Goal: Contribute content: Contribute content

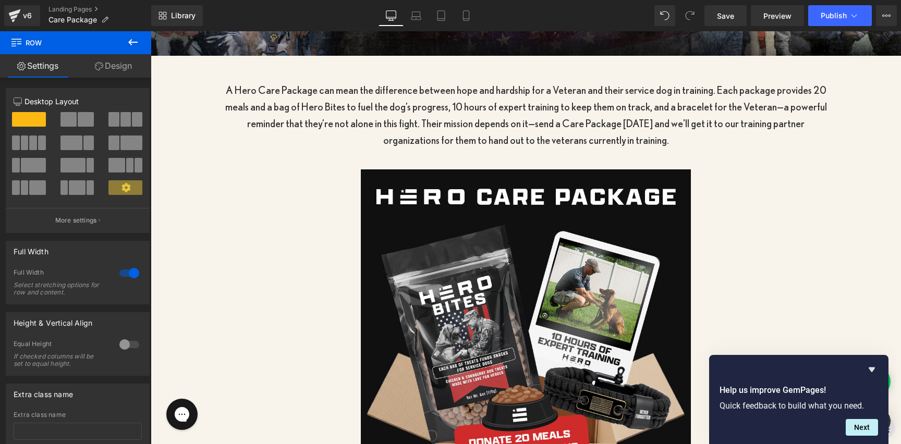
scroll to position [466, 0]
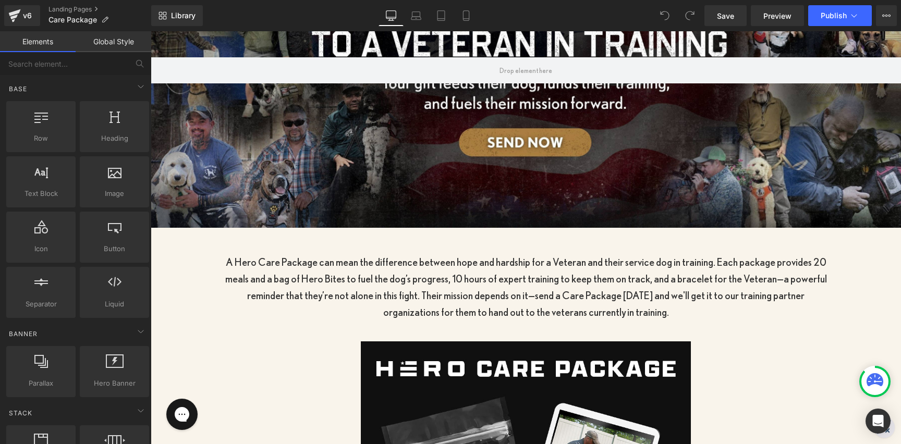
scroll to position [212, 0]
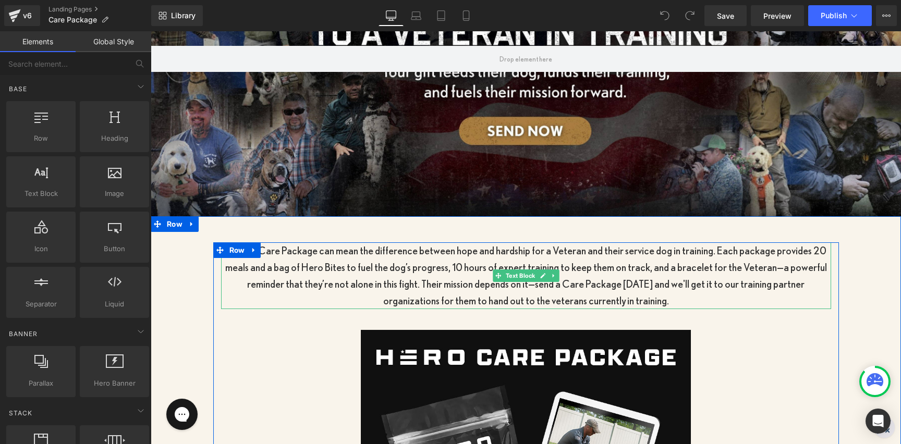
click at [600, 280] on p "A Hero Care Package can mean the difference between hope and hardship for a Vet…" at bounding box center [526, 275] width 610 height 67
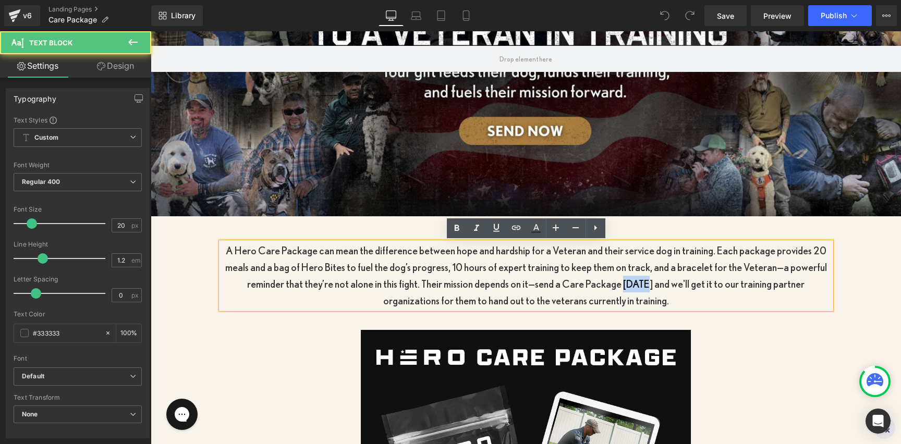
click at [600, 280] on p "A Hero Care Package can mean the difference between hope and hardship for a Vet…" at bounding box center [526, 275] width 610 height 67
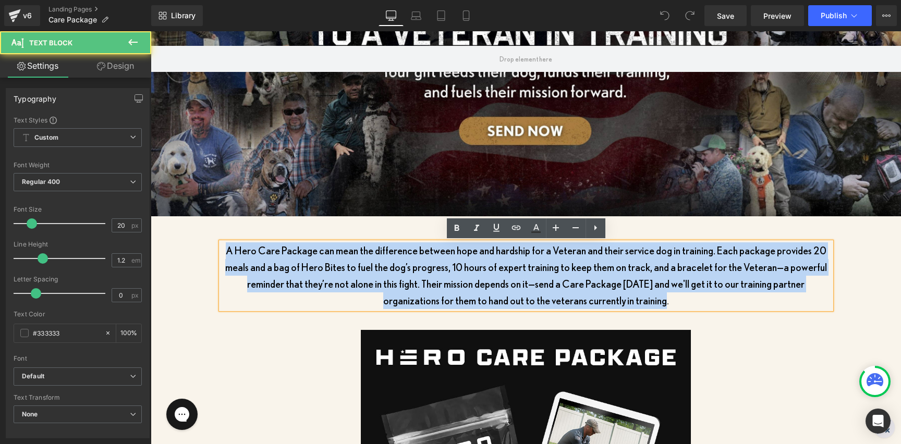
click at [600, 280] on p "A Hero Care Package can mean the difference between hope and hardship for a Vet…" at bounding box center [526, 275] width 610 height 67
copy p "A Hero Care Package can mean the difference between hope and hardship for a Vet…"
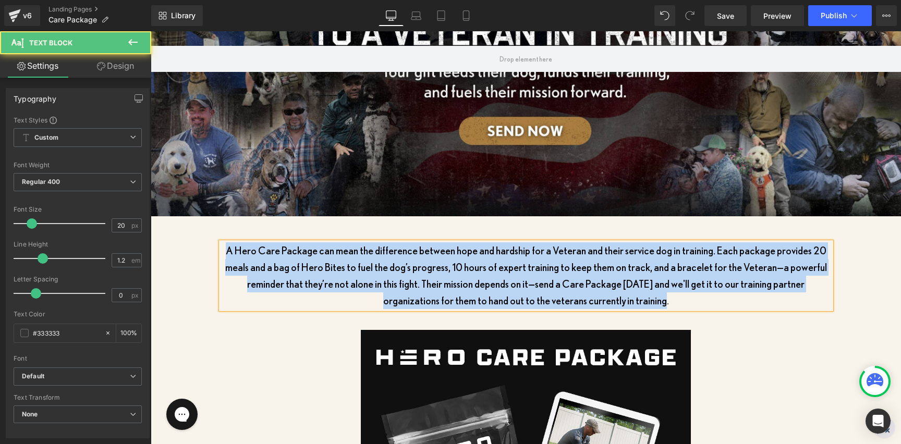
click at [463, 259] on p "A Hero Care Package can mean the difference between hope and hardship for a Vet…" at bounding box center [526, 275] width 610 height 67
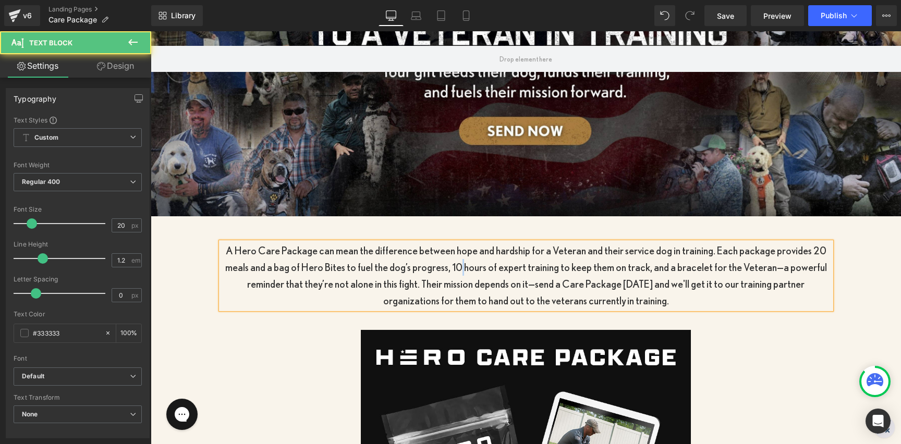
click at [463, 259] on p "A Hero Care Package can mean the difference between hope and hardship for a Vet…" at bounding box center [526, 275] width 610 height 67
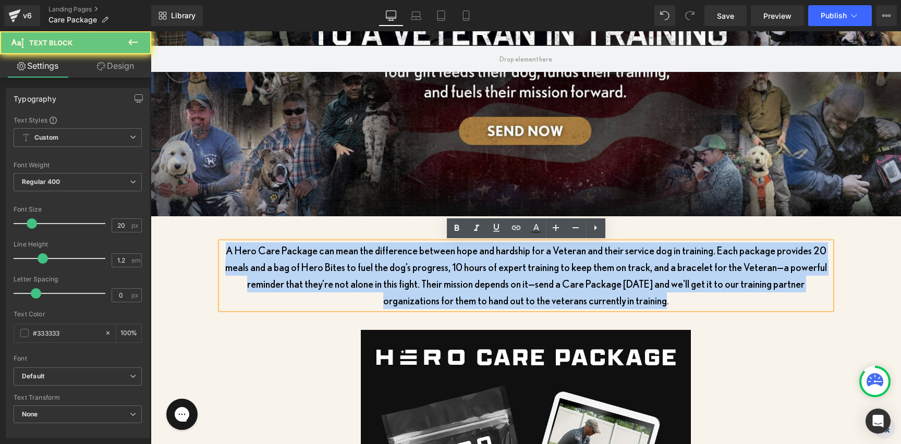
click at [463, 259] on p "A Hero Care Package can mean the difference between hope and hardship for a Vet…" at bounding box center [526, 275] width 610 height 67
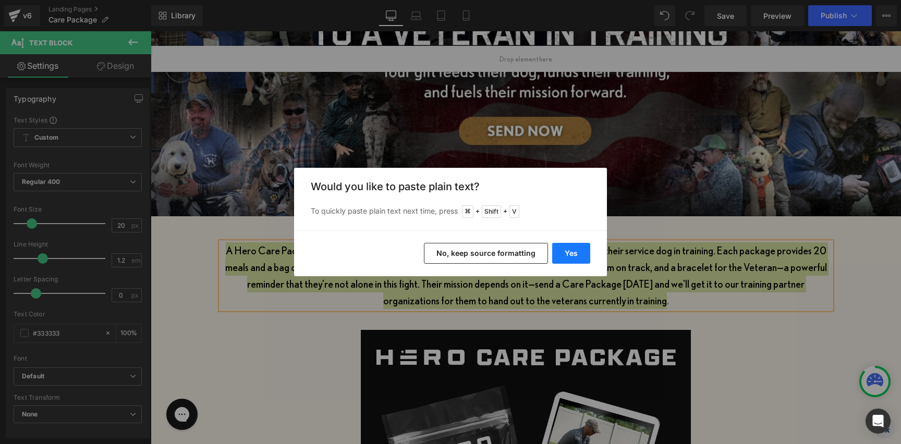
click at [568, 252] on button "Yes" at bounding box center [571, 253] width 38 height 21
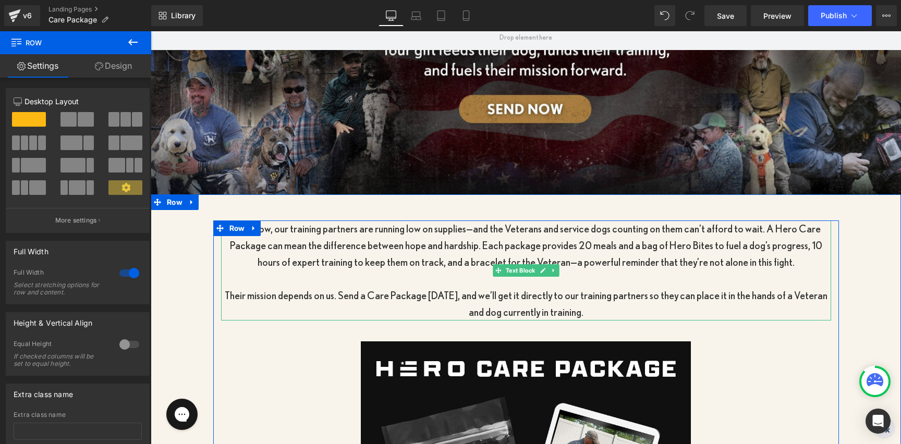
scroll to position [245, 0]
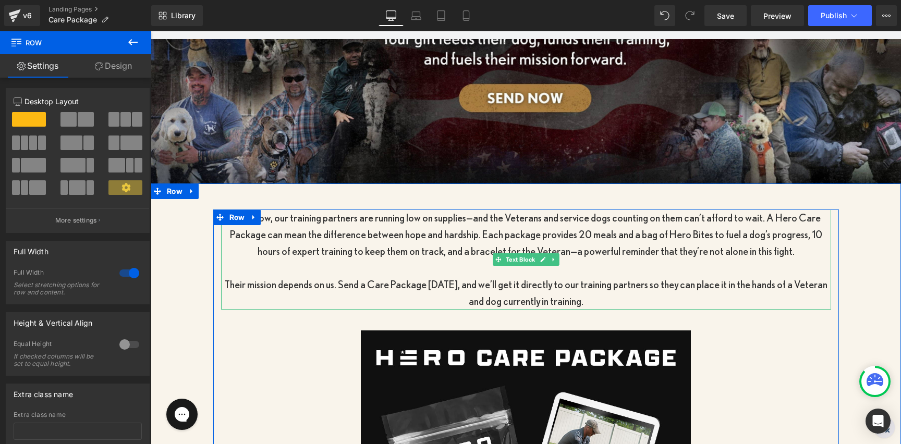
click at [337, 230] on p "Right now, our training partners are running low on supplies—and the Veterans a…" at bounding box center [526, 235] width 610 height 50
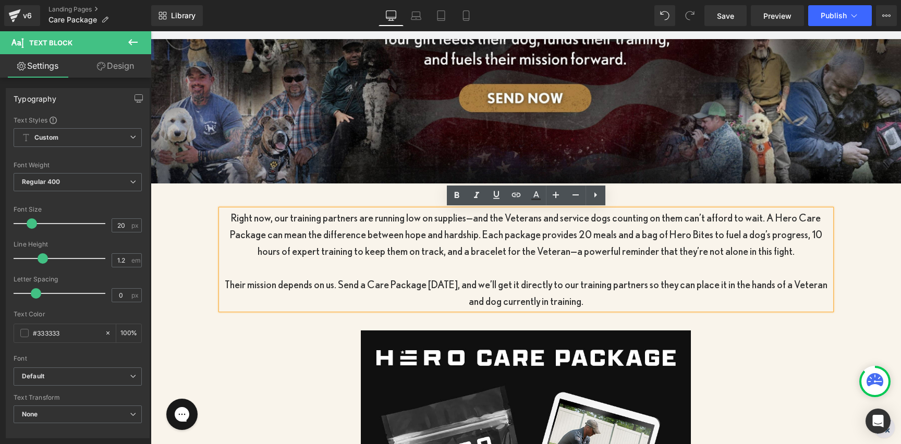
click at [477, 220] on p "Right now, our training partners are running low on supplies—and the Veterans a…" at bounding box center [526, 235] width 610 height 50
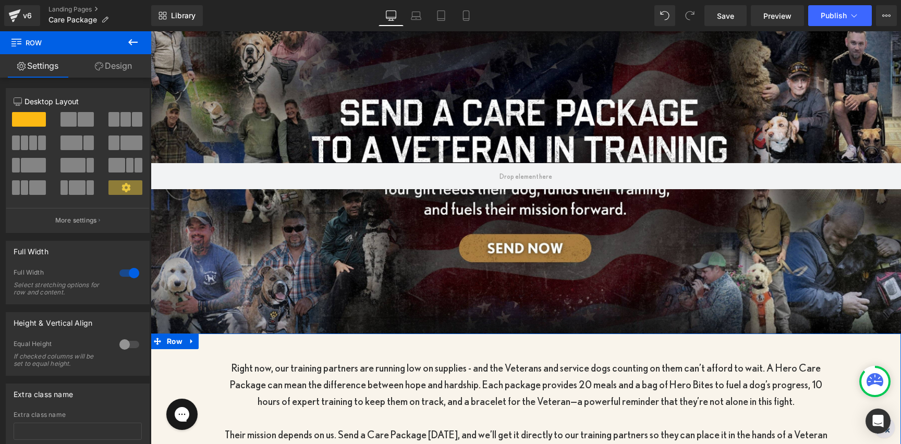
scroll to position [54, 0]
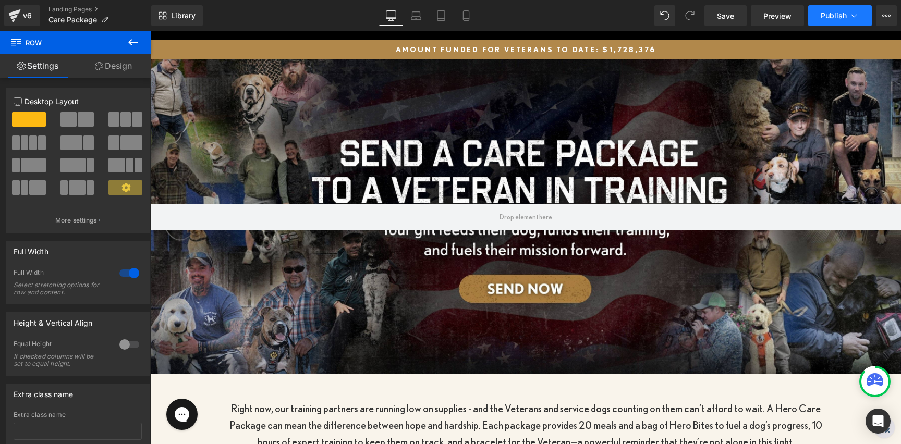
click at [824, 20] on span "Publish" at bounding box center [833, 15] width 26 height 8
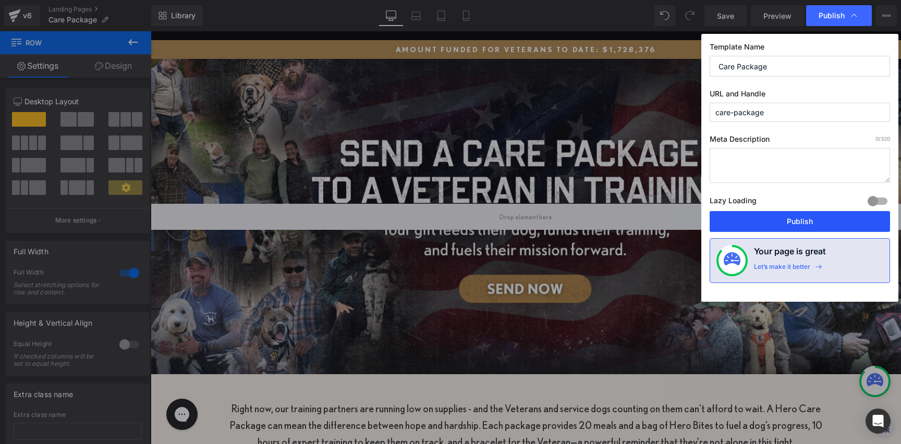
click at [782, 220] on button "Publish" at bounding box center [799, 221] width 180 height 21
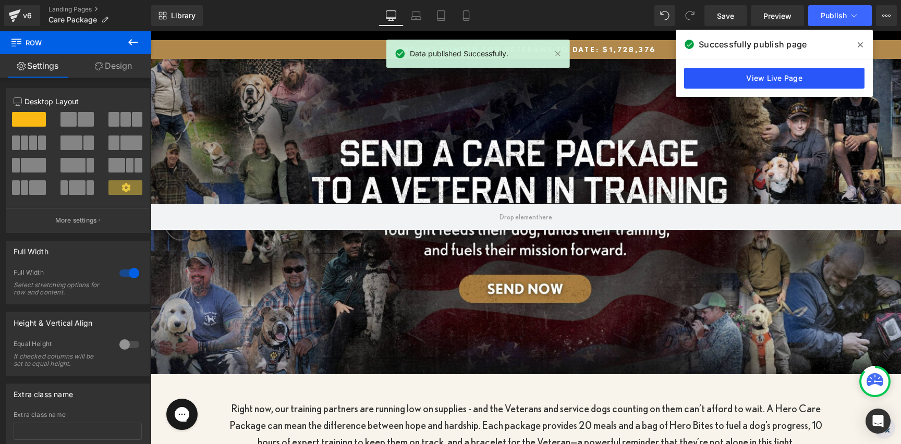
click at [780, 80] on link "View Live Page" at bounding box center [774, 78] width 180 height 21
